Goal: Task Accomplishment & Management: Use online tool/utility

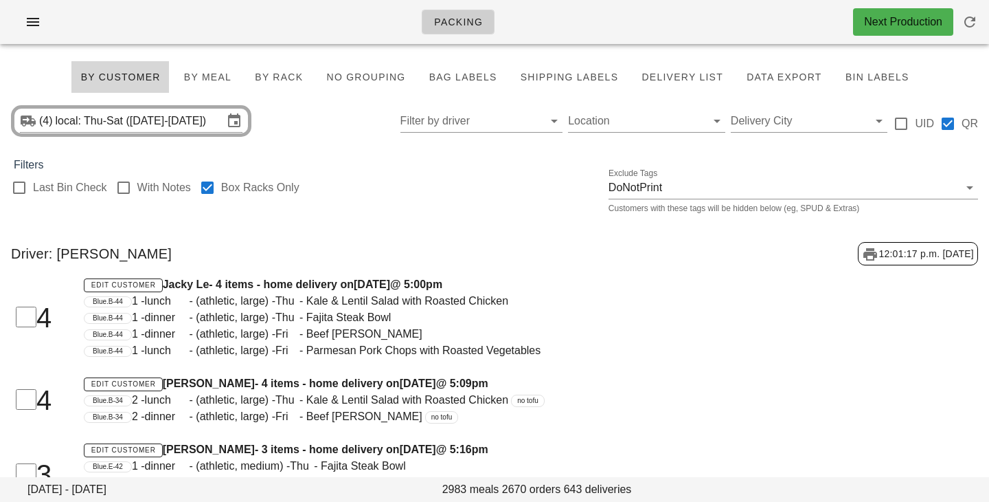
drag, startPoint x: 210, startPoint y: 185, endPoint x: 504, endPoint y: 94, distance: 307.1
click at [210, 185] on div at bounding box center [207, 187] width 23 height 23
checkbox input "false"
click at [327, 114] on div "(4) local: Thu-Sat (Aug 21-Aug 23) Filter by driver Location Delivery City UID …" at bounding box center [494, 121] width 989 height 44
click at [302, 103] on div "(4) local: Thu-Sat (Aug 21-Aug 23) Filter by driver Location Delivery City UID …" at bounding box center [494, 121] width 989 height 44
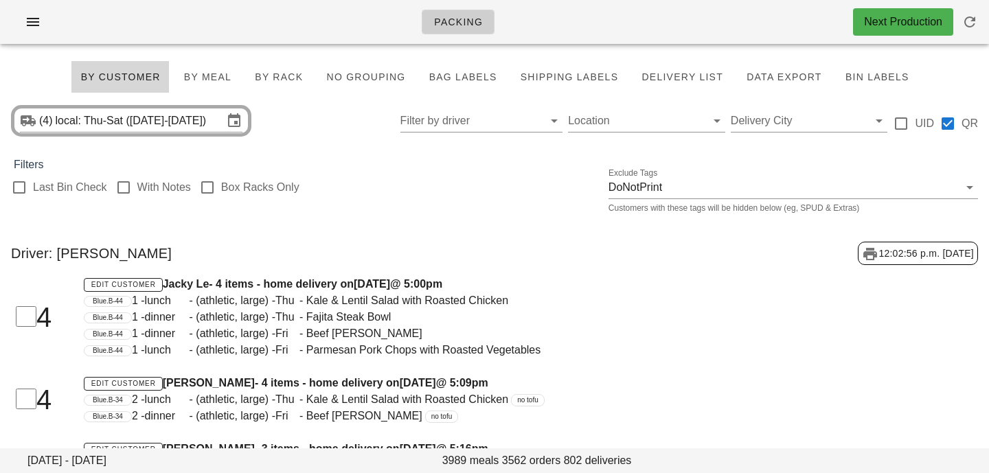
click at [354, 168] on div "Filters" at bounding box center [494, 165] width 989 height 16
click at [445, 76] on span "Bag Labels" at bounding box center [462, 76] width 69 height 11
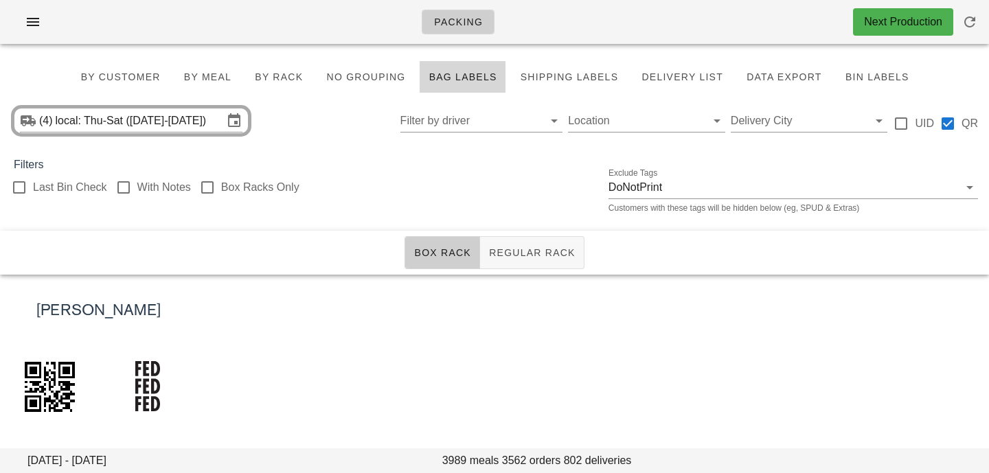
click at [394, 191] on div "Last Bin Check With Notes Box Racks Only Exclude Tags DoNotPrint Customers with…" at bounding box center [494, 195] width 989 height 44
click at [486, 233] on div "Box Rack Regular Rack" at bounding box center [494, 253] width 989 height 44
click at [497, 254] on span "Regular Rack" at bounding box center [532, 252] width 87 height 11
